Goal: Task Accomplishment & Management: Manage account settings

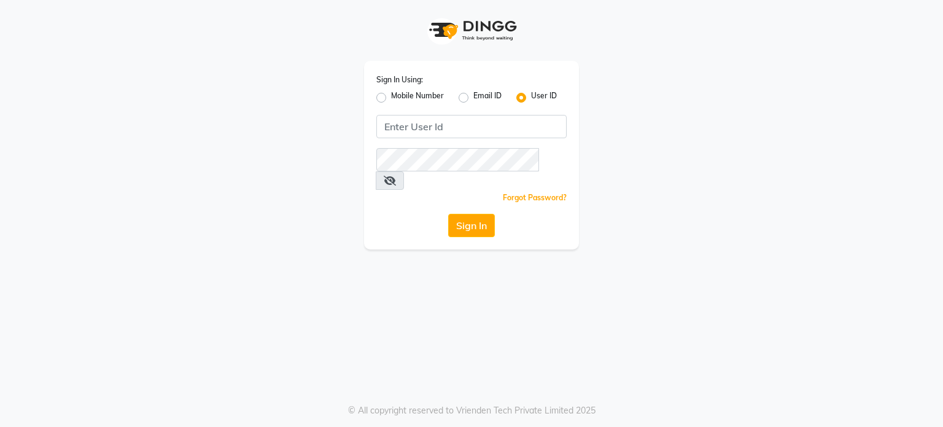
click at [391, 100] on label "Mobile Number" at bounding box center [417, 97] width 53 height 15
click at [391, 98] on input "Mobile Number" at bounding box center [395, 94] width 8 height 8
radio input "true"
radio input "false"
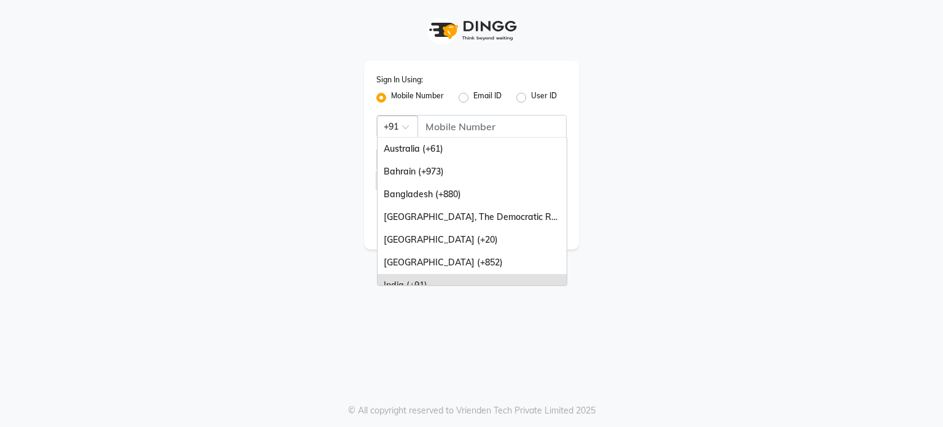
click at [410, 126] on span at bounding box center [409, 130] width 15 height 13
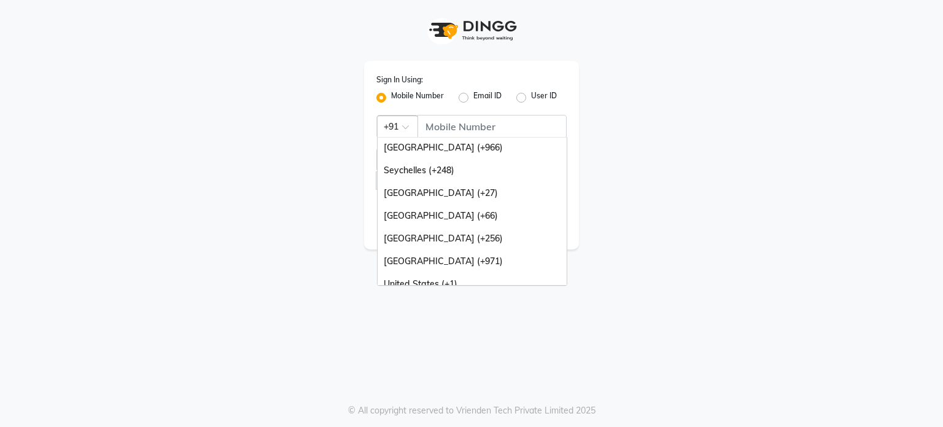
scroll to position [307, 0]
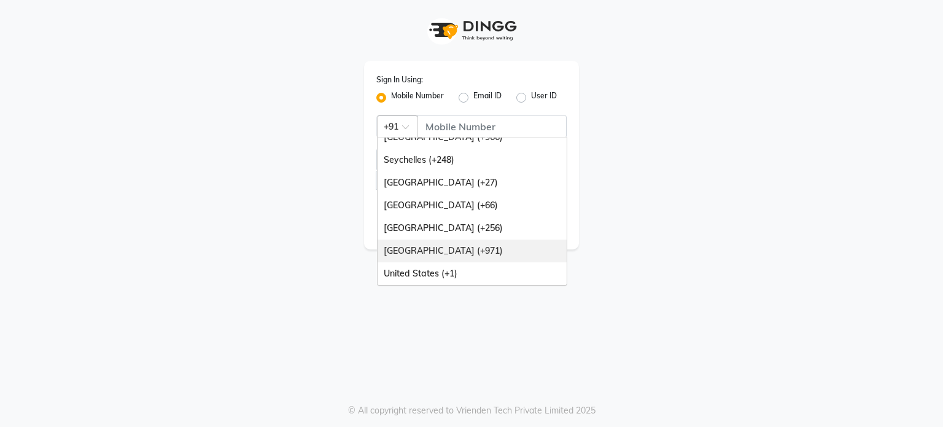
click at [526, 258] on div "[GEOGRAPHIC_DATA] (+971)" at bounding box center [472, 251] width 189 height 23
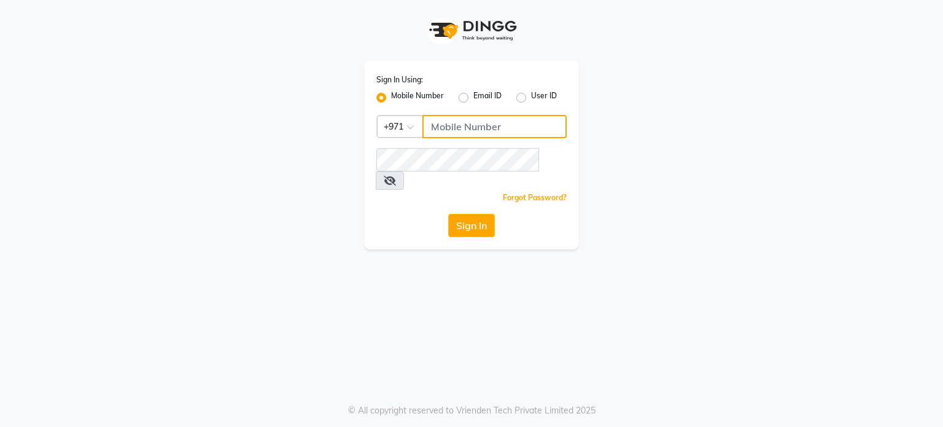
click at [506, 121] on input "Username" at bounding box center [495, 126] width 144 height 23
paste input "581122890"
type input "581122890"
click at [475, 214] on button "Sign In" at bounding box center [471, 225] width 47 height 23
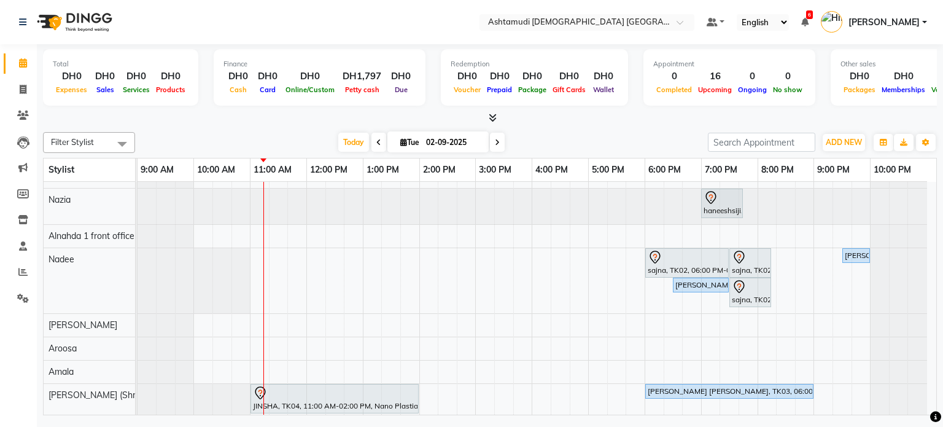
click at [360, 24] on nav "Select Location × Ashtamudi [DEMOGRAPHIC_DATA] [GEOGRAPHIC_DATA], [GEOGRAPHIC_D…" at bounding box center [471, 22] width 943 height 44
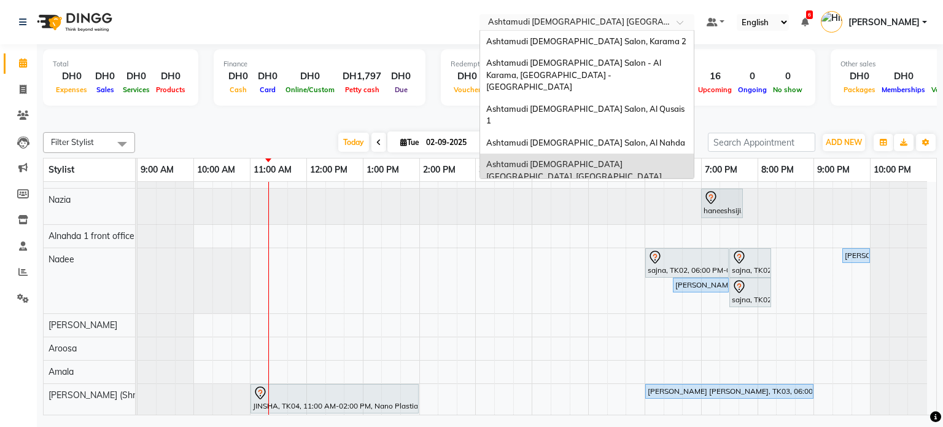
click at [566, 18] on input "text" at bounding box center [575, 23] width 178 height 12
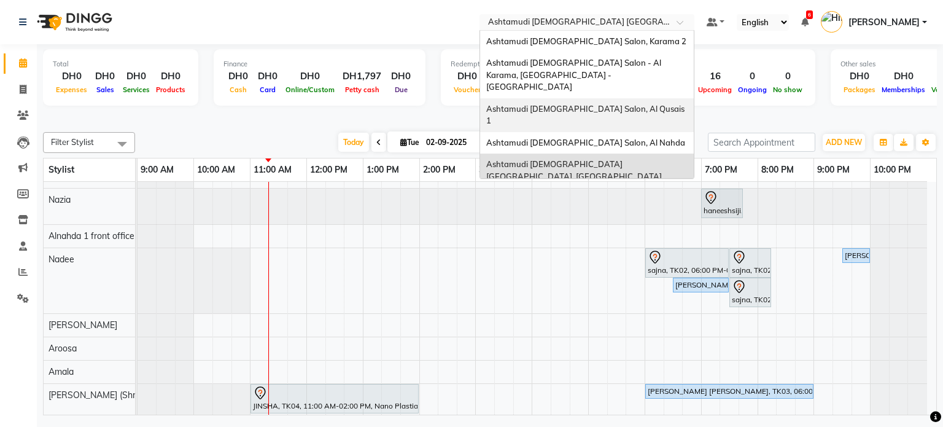
click at [548, 98] on div "Ashtamudi [DEMOGRAPHIC_DATA] Salon, Al Qusais 1" at bounding box center [587, 115] width 214 height 34
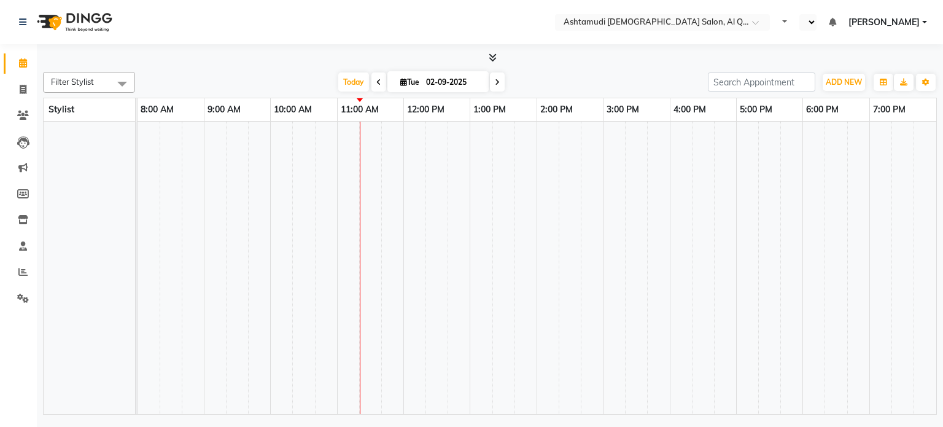
select select "en"
